Goal: Information Seeking & Learning: Learn about a topic

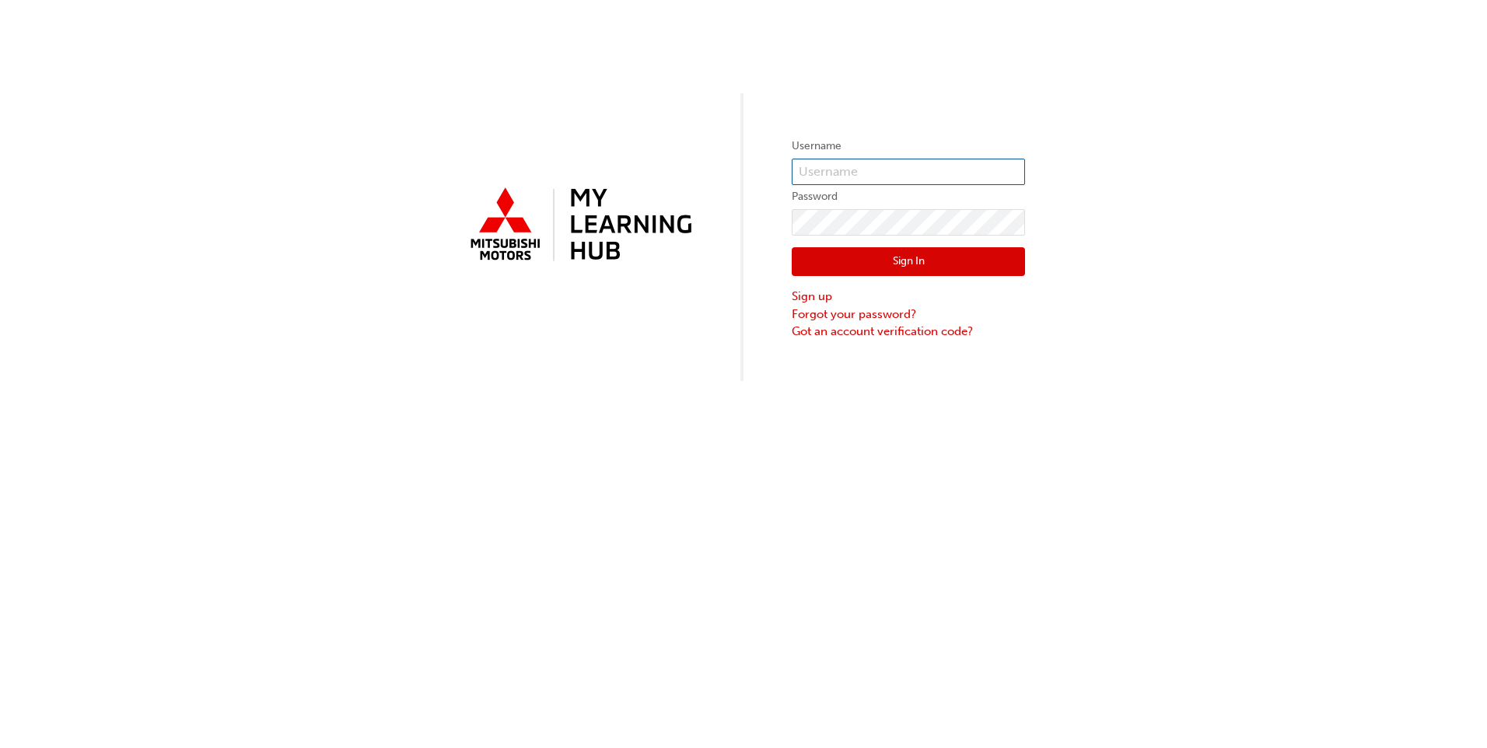
type input "0005982648"
click at [874, 269] on button "Sign In" at bounding box center [908, 262] width 233 height 30
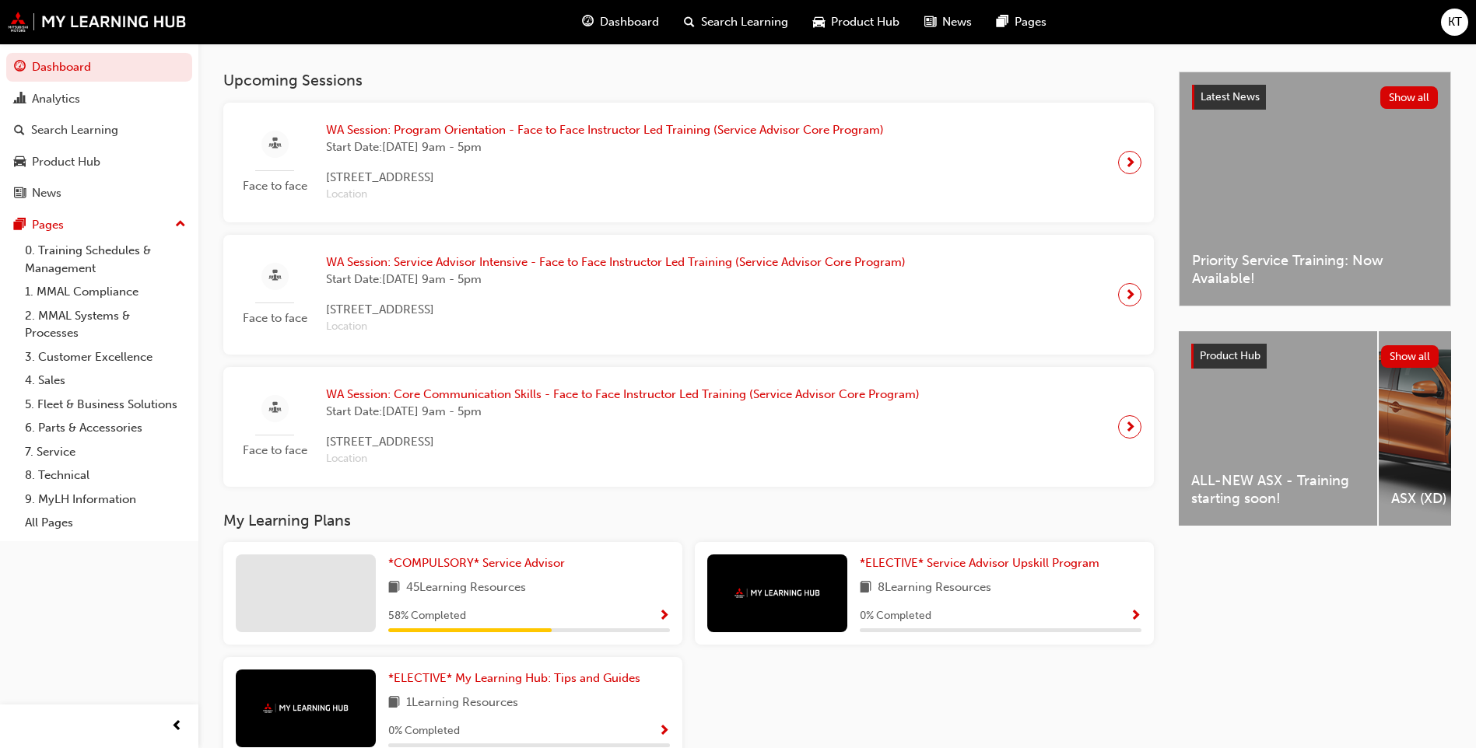
scroll to position [185, 0]
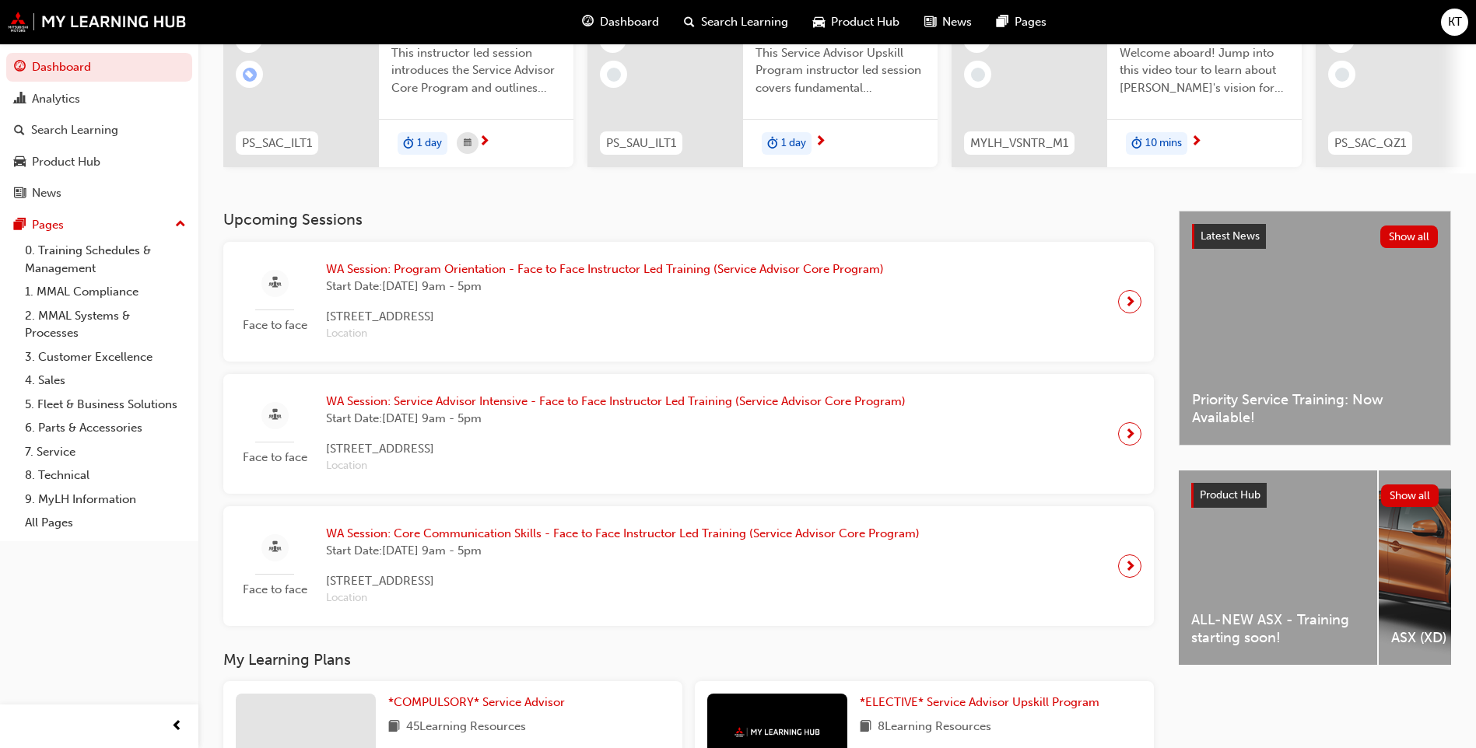
click at [1130, 310] on span "next-icon" at bounding box center [1130, 302] width 12 height 22
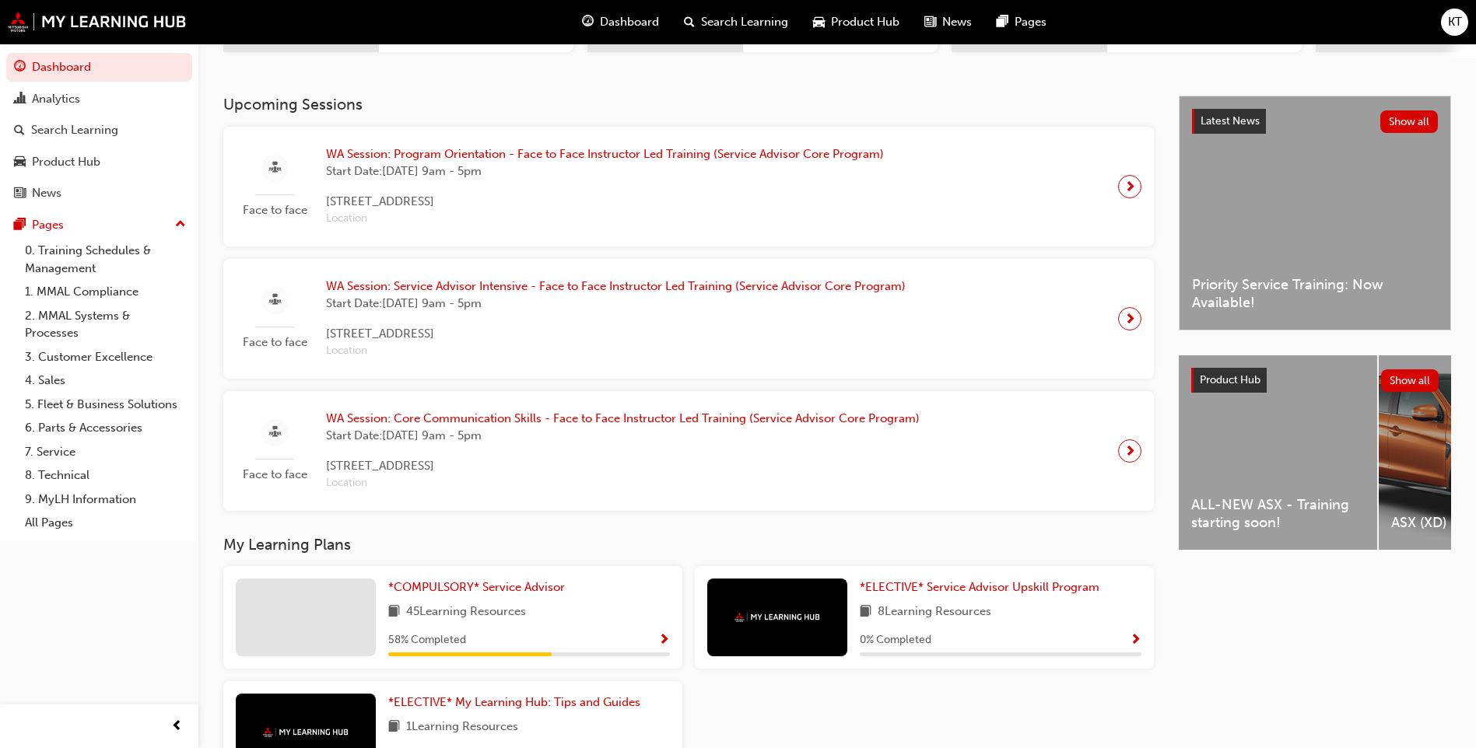
scroll to position [311, 0]
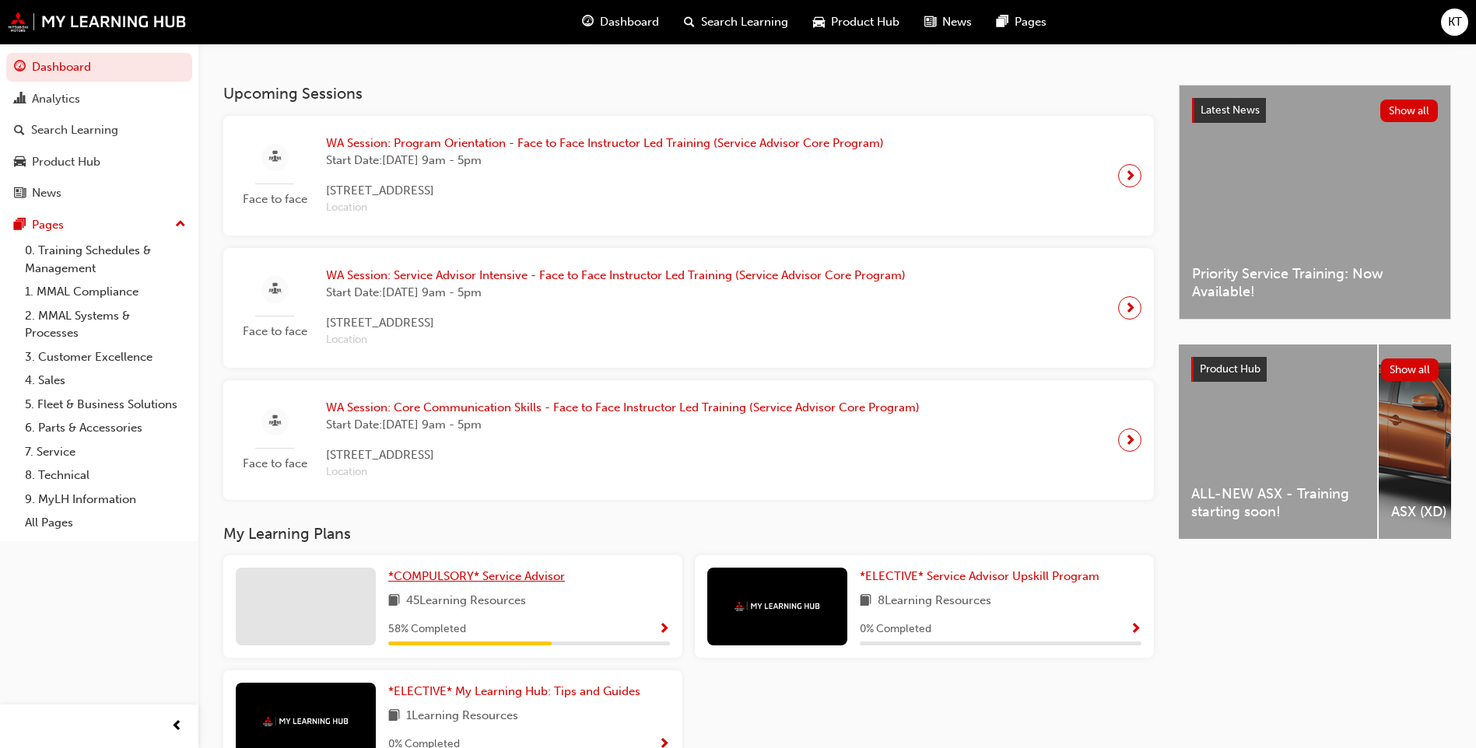
click at [454, 582] on span "*COMPULSORY* Service Advisor" at bounding box center [476, 576] width 177 height 14
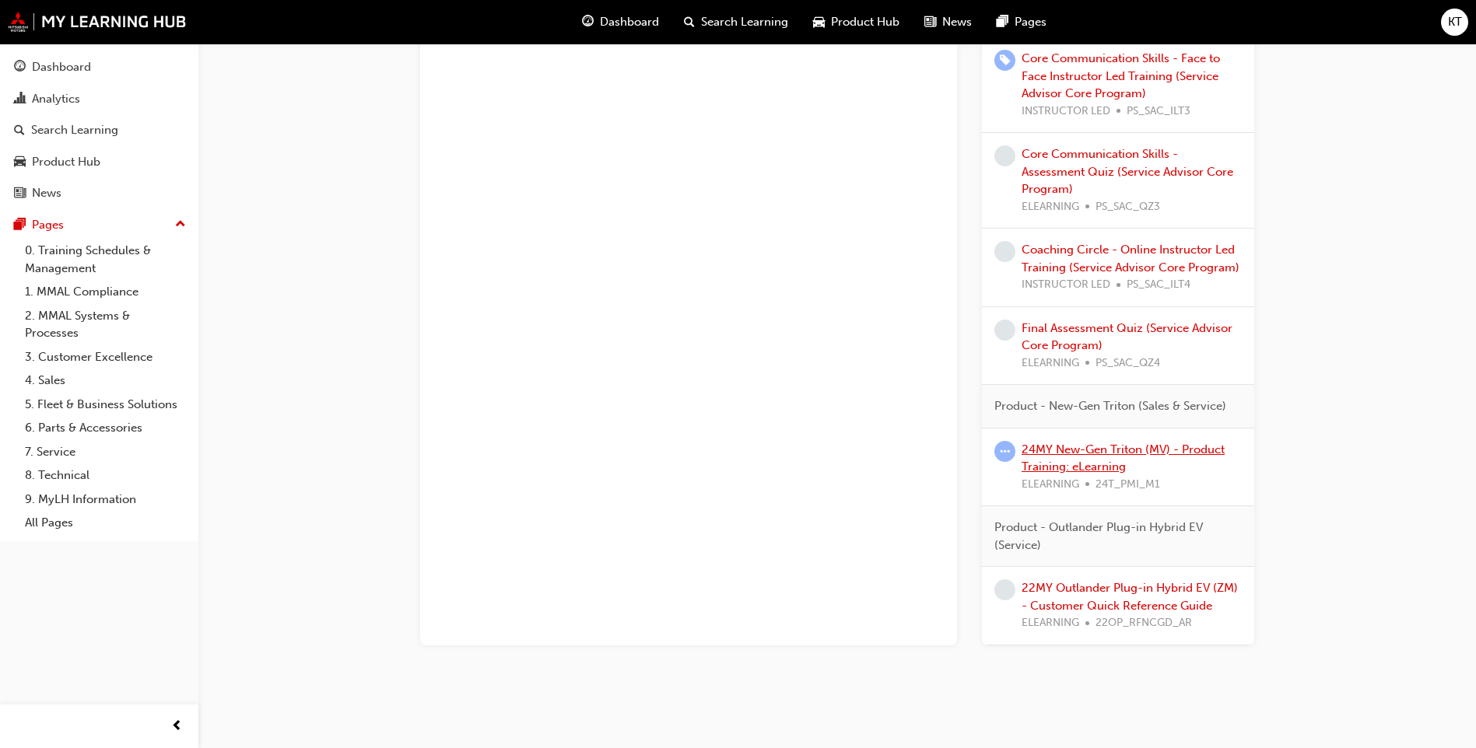
scroll to position [1722, 0]
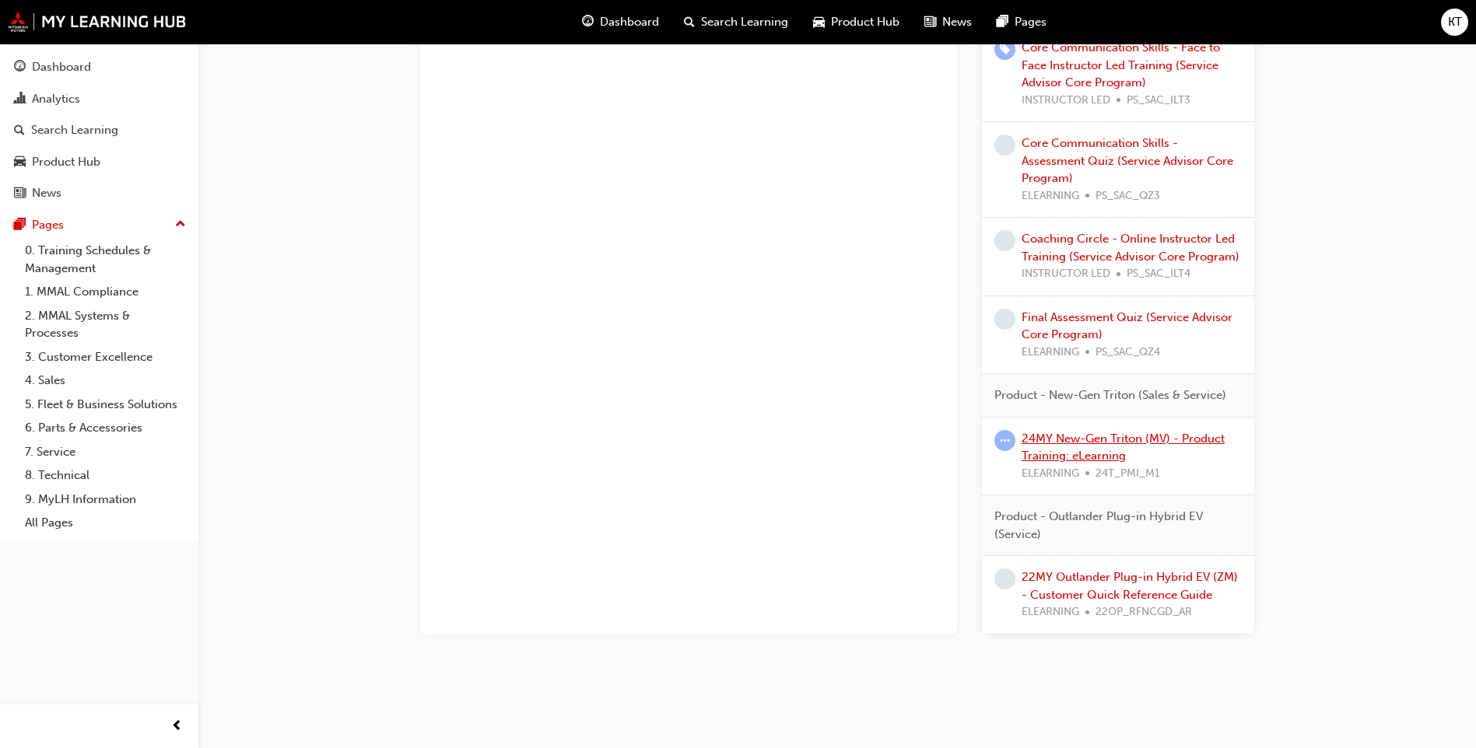
click at [1094, 440] on link "24MY New-Gen Triton (MV) - Product Training: eLearning" at bounding box center [1122, 448] width 203 height 32
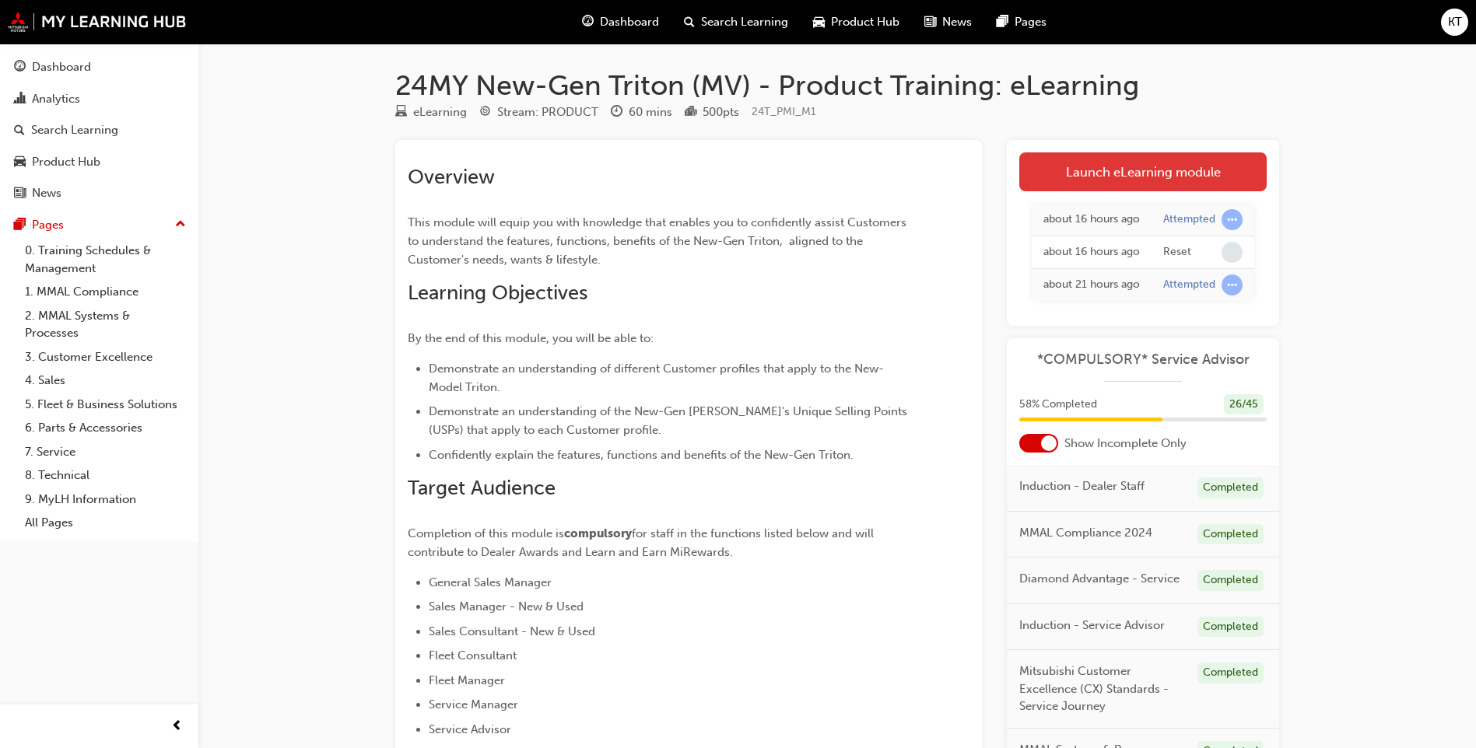
click at [1152, 174] on link "Launch eLearning module" at bounding box center [1142, 171] width 247 height 39
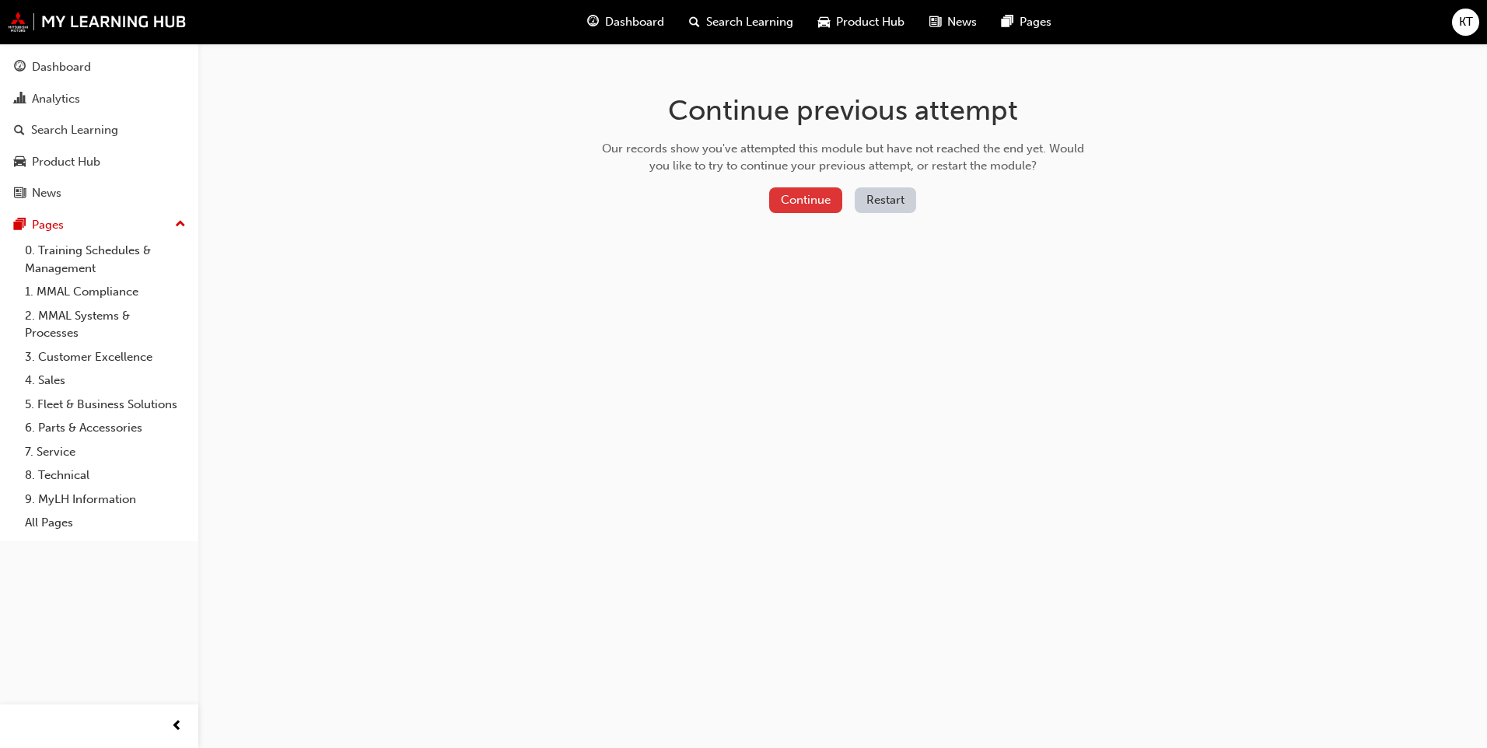
click at [824, 205] on button "Continue" at bounding box center [805, 200] width 73 height 26
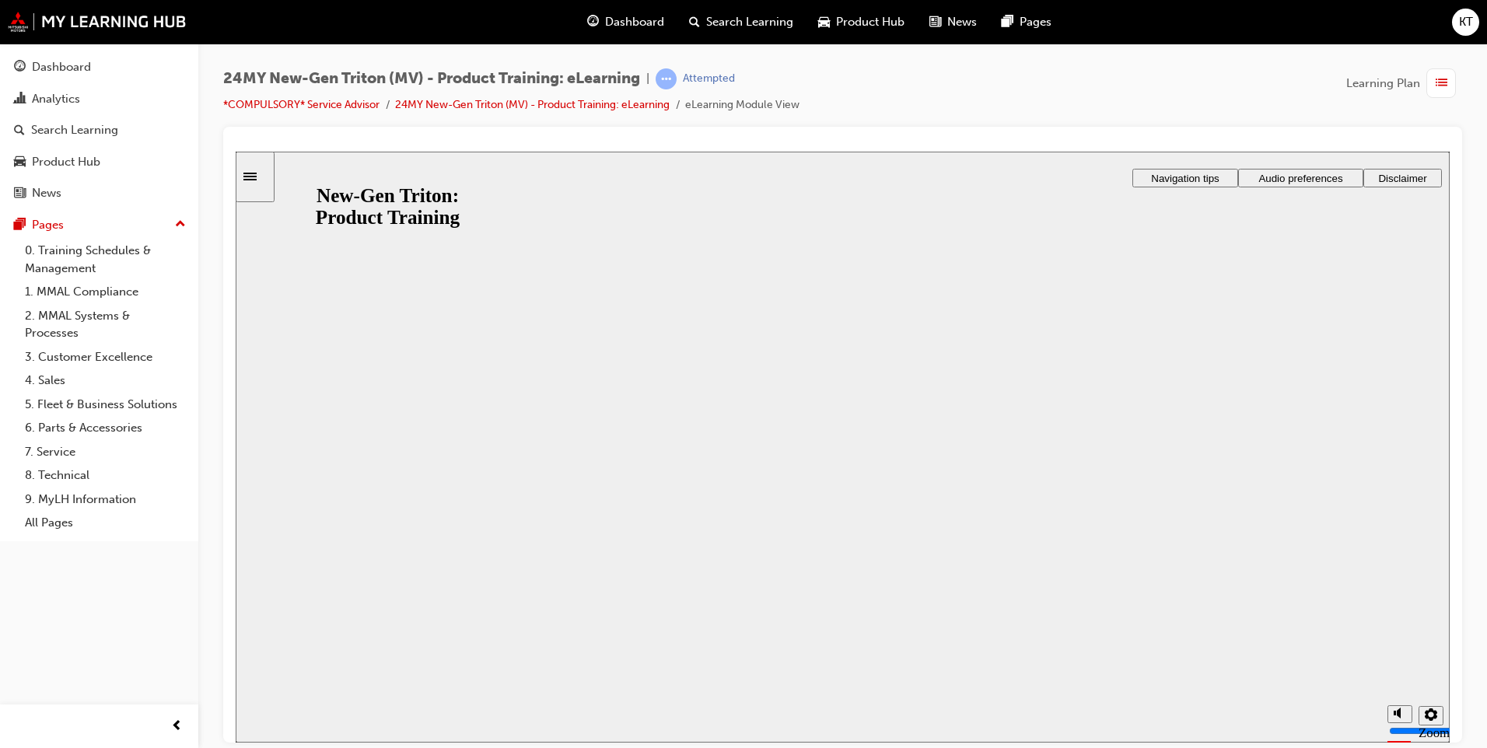
drag, startPoint x: 860, startPoint y: 485, endPoint x: 874, endPoint y: 488, distance: 15.1
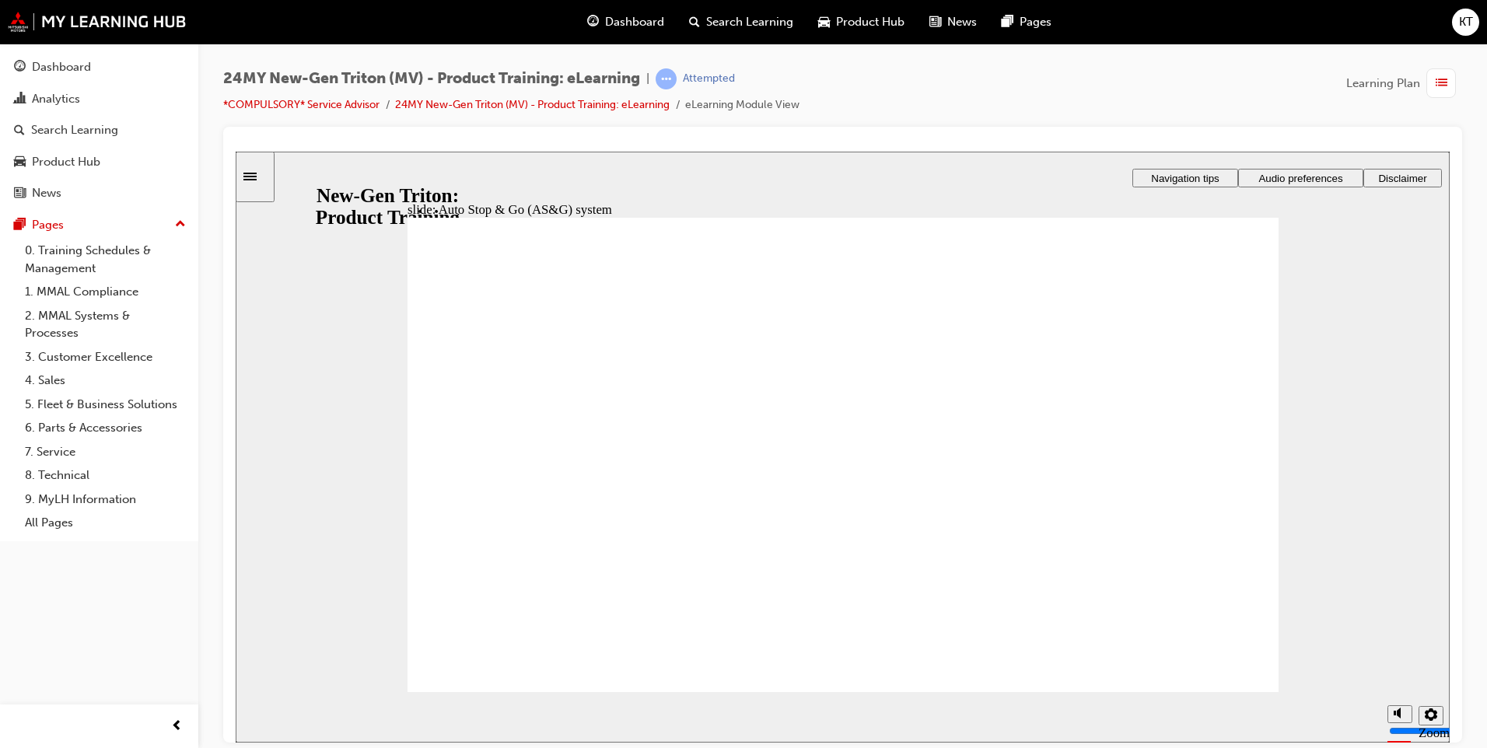
drag, startPoint x: 1238, startPoint y: 660, endPoint x: 1233, endPoint y: 643, distance: 17.2
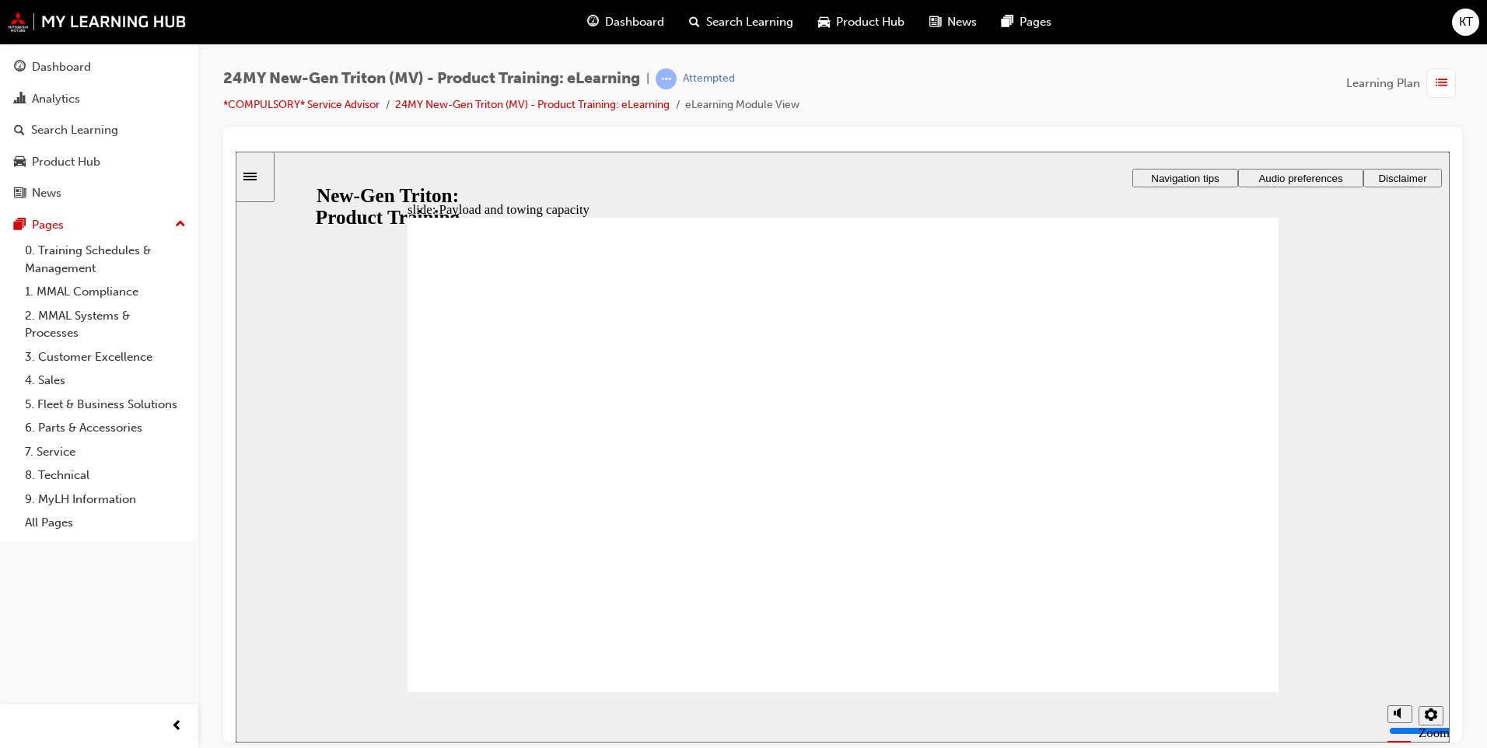
drag, startPoint x: 1095, startPoint y: 653, endPoint x: 1116, endPoint y: 645, distance: 22.7
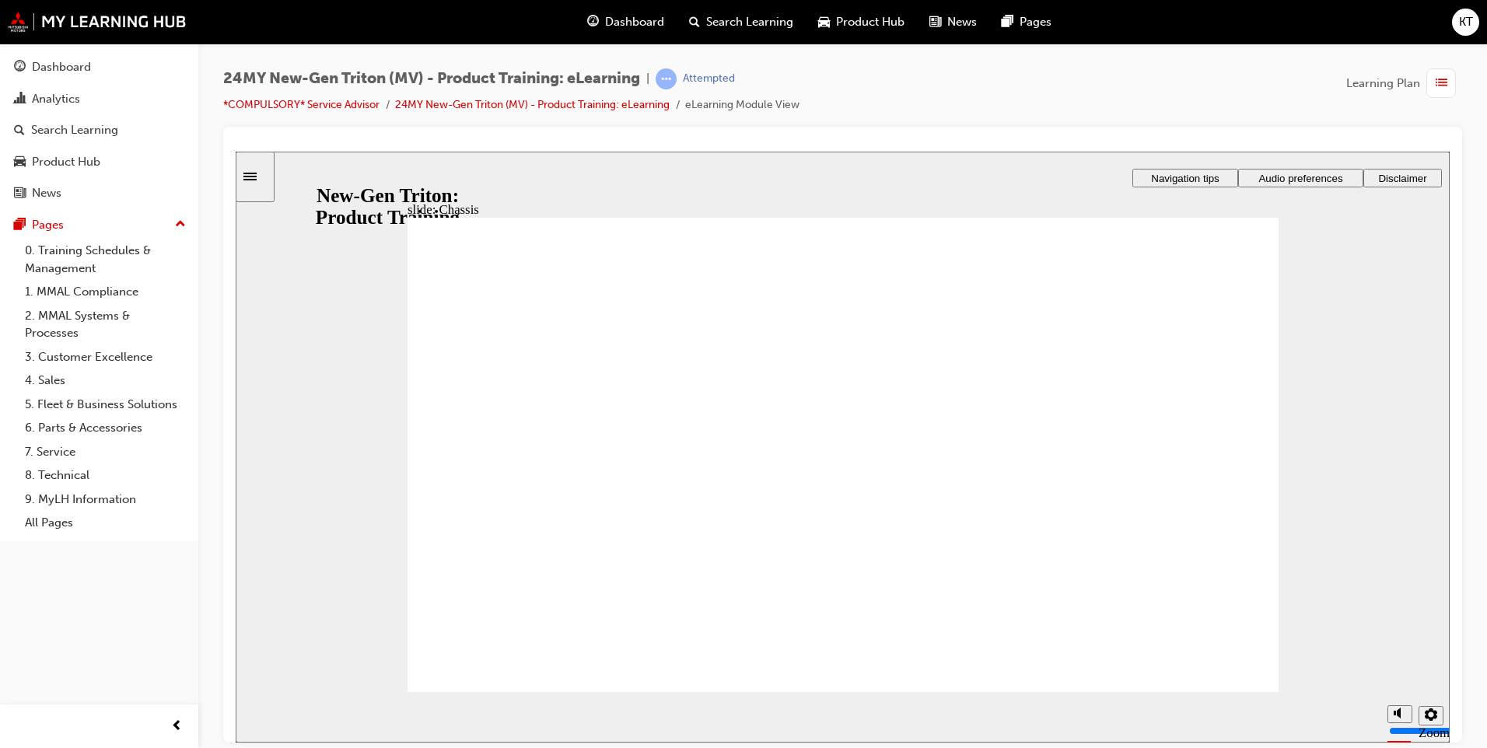
drag, startPoint x: 1201, startPoint y: 674, endPoint x: 1211, endPoint y: 688, distance: 17.3
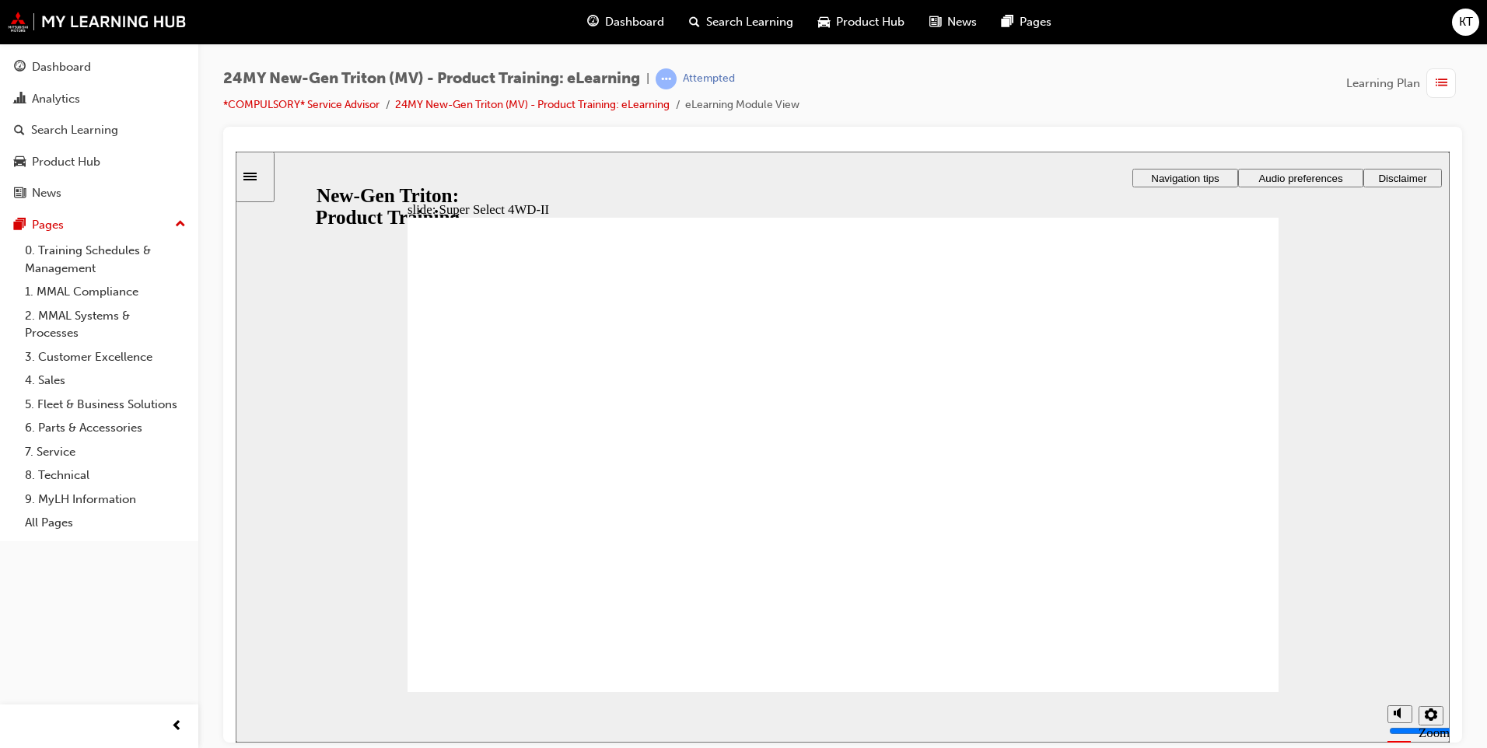
drag, startPoint x: 546, startPoint y: 327, endPoint x: 782, endPoint y: 352, distance: 237.0
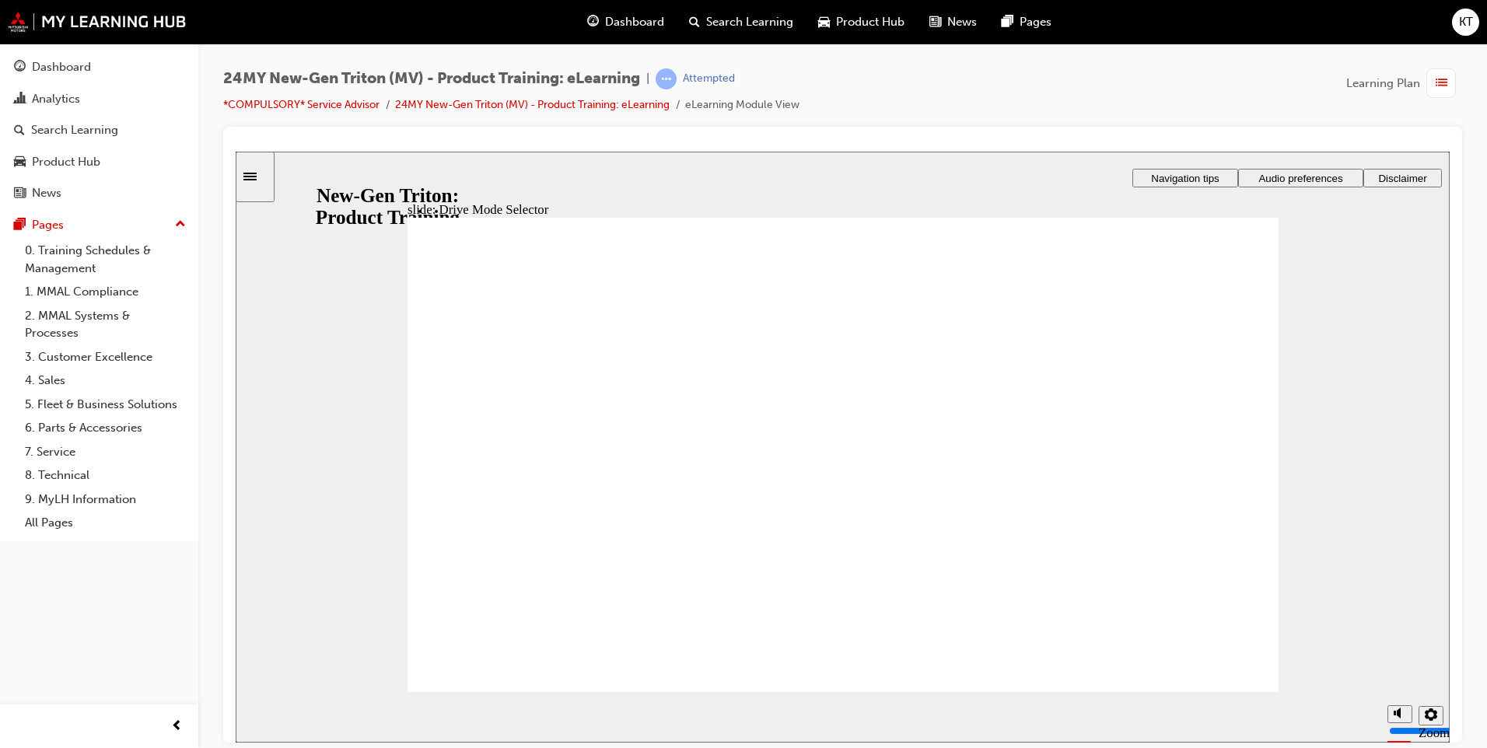
drag, startPoint x: 1189, startPoint y: 543, endPoint x: 1217, endPoint y: 586, distance: 51.1
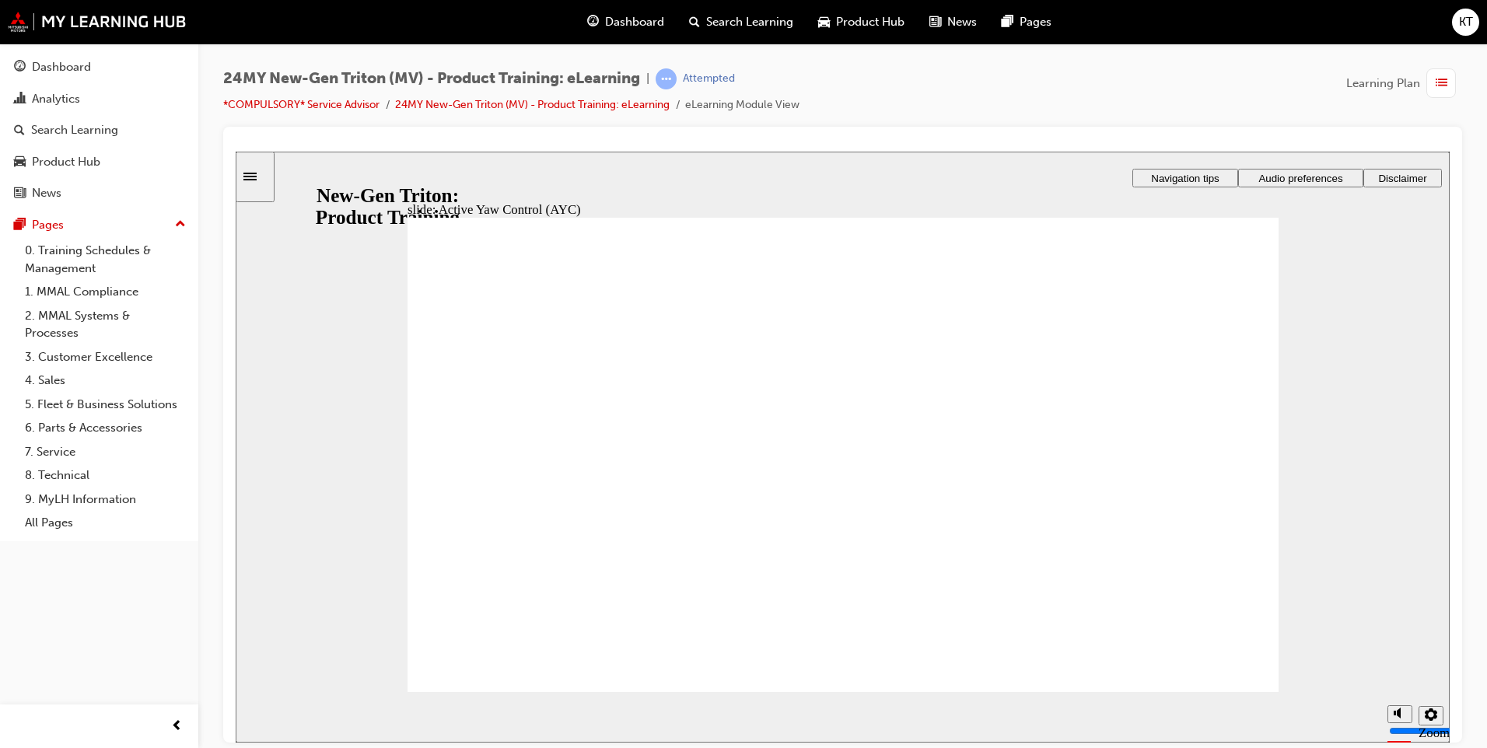
drag, startPoint x: 550, startPoint y: 531, endPoint x: 554, endPoint y: 563, distance: 32.1
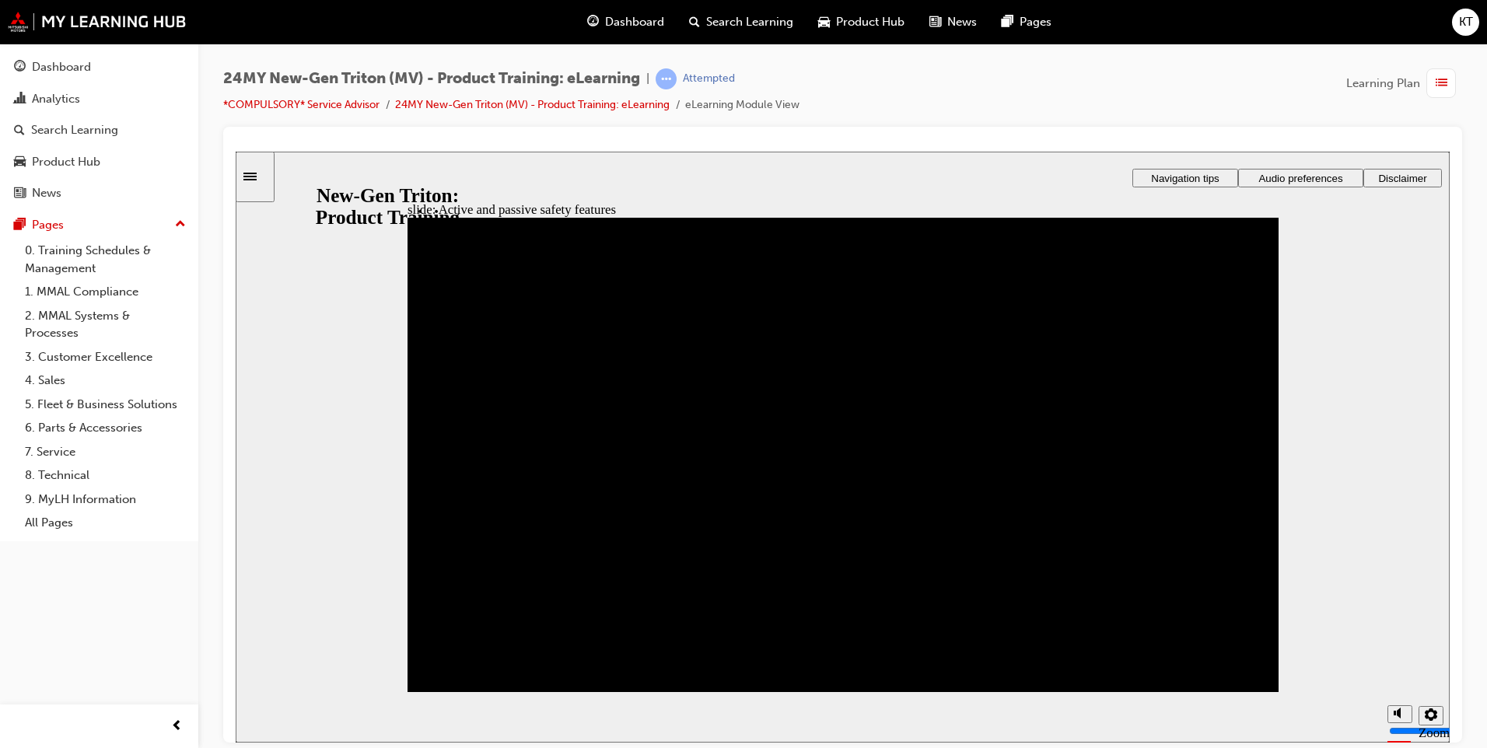
drag, startPoint x: 888, startPoint y: 611, endPoint x: 889, endPoint y: 623, distance: 11.8
